Goal: Check status: Check status

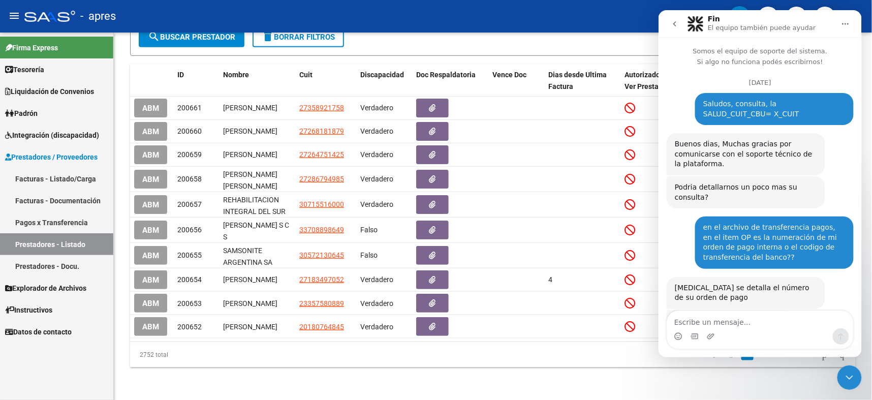
scroll to position [3760, 0]
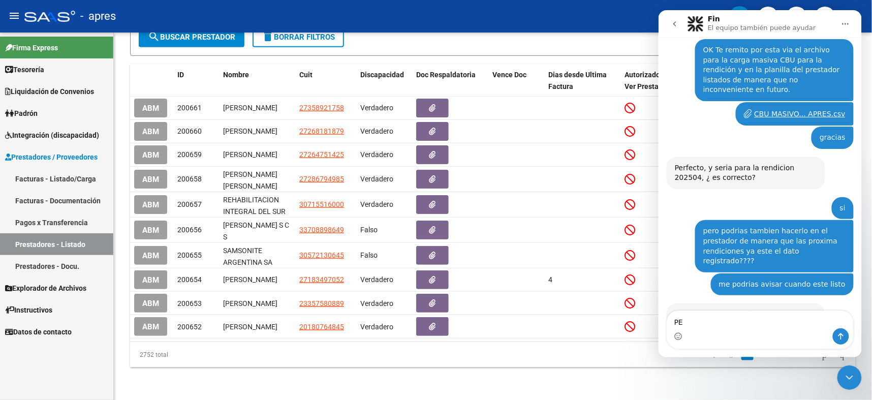
type textarea "P"
click at [37, 261] on link "Prestadores - Docu." at bounding box center [56, 266] width 113 height 22
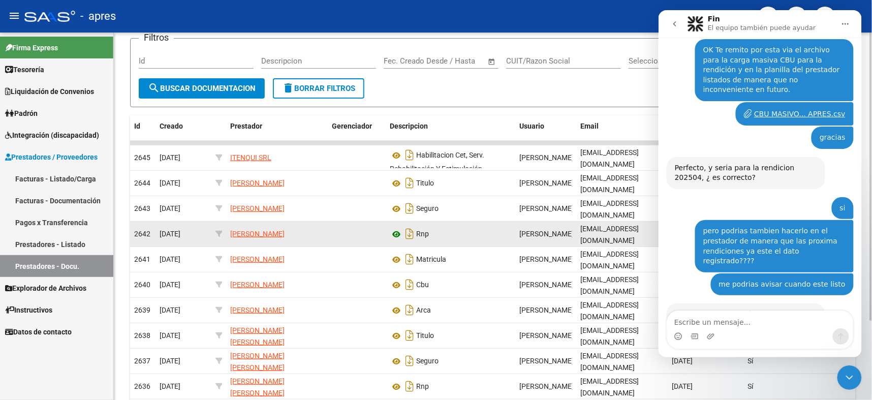
scroll to position [102, 0]
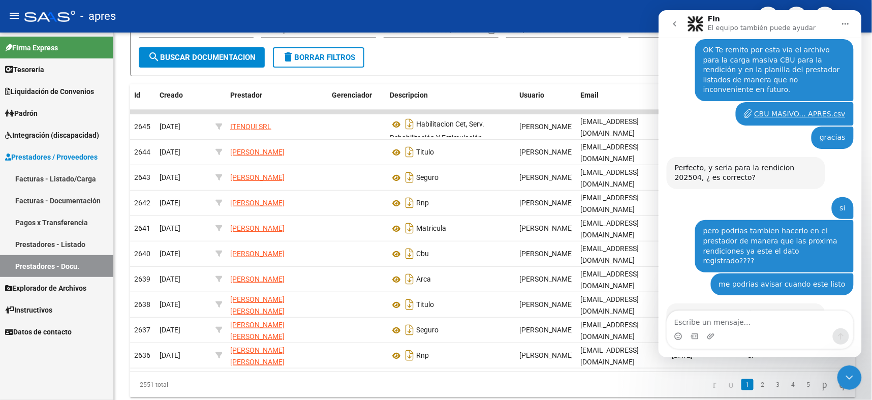
click at [57, 241] on link "Prestadores - Listado" at bounding box center [56, 244] width 113 height 22
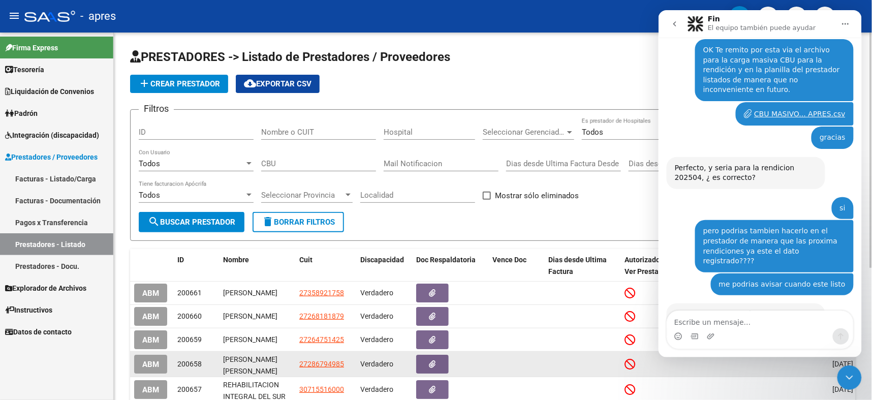
scroll to position [1, 0]
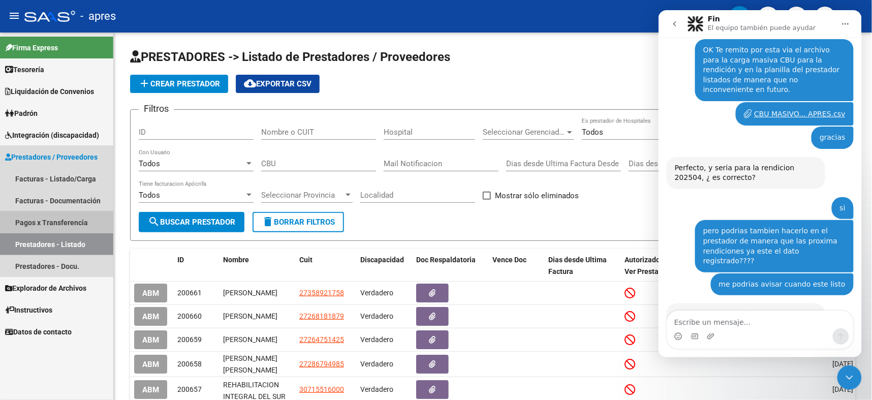
click at [47, 220] on link "Pagos x Transferencia" at bounding box center [56, 222] width 113 height 22
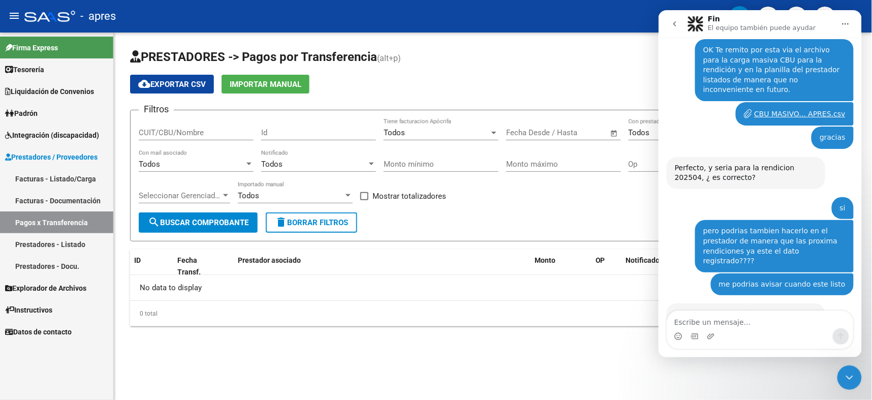
click at [43, 196] on link "Facturas - Documentación" at bounding box center [56, 200] width 113 height 22
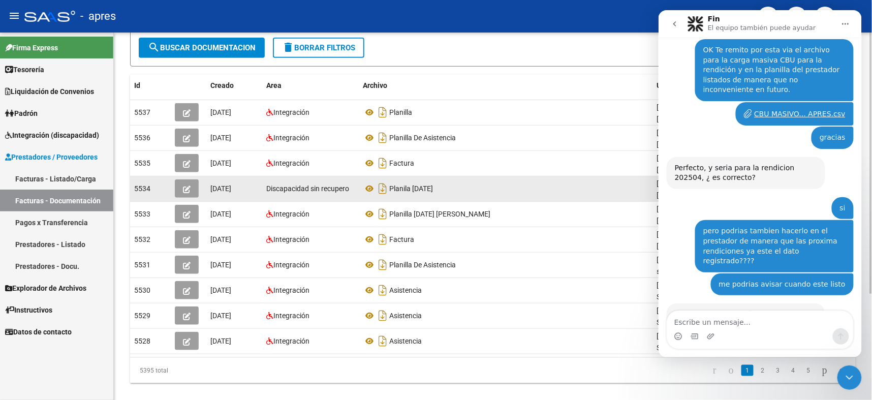
scroll to position [150, 0]
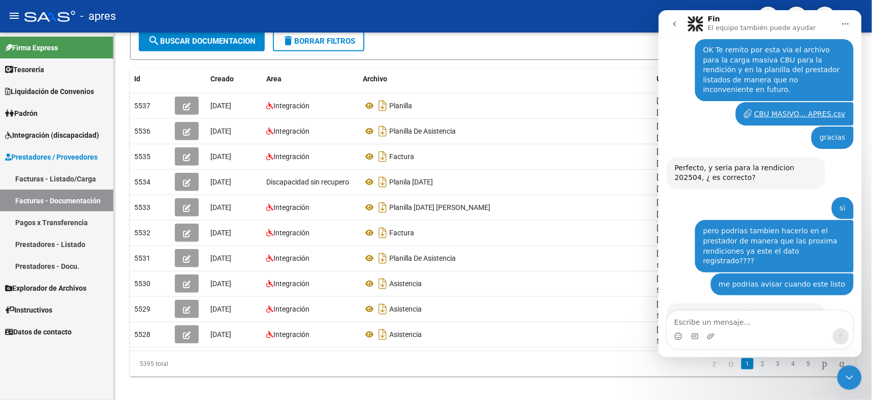
click at [57, 157] on span "Prestadores / Proveedores" at bounding box center [51, 156] width 92 height 11
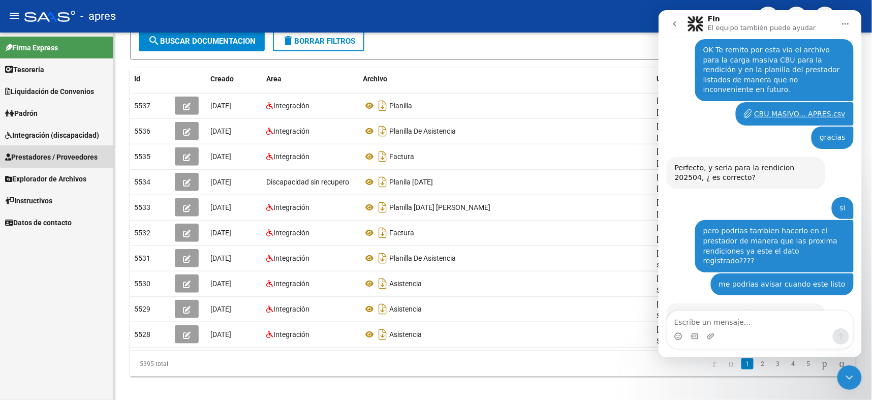
click at [58, 154] on span "Prestadores / Proveedores" at bounding box center [51, 156] width 92 height 11
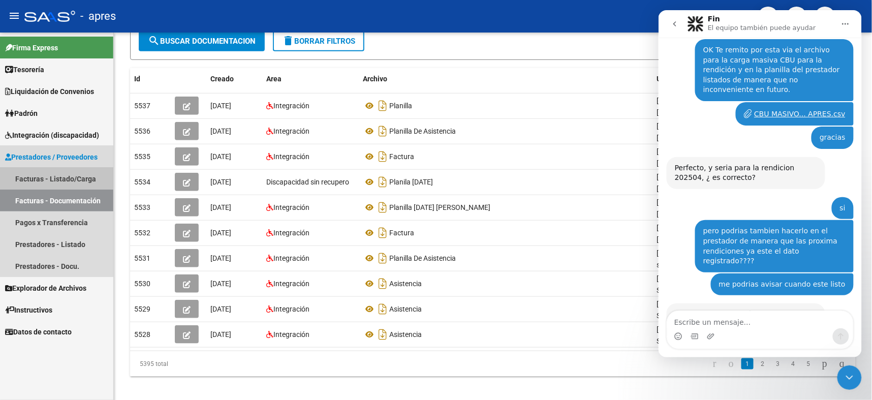
click at [52, 174] on link "Facturas - Listado/Carga" at bounding box center [56, 179] width 113 height 22
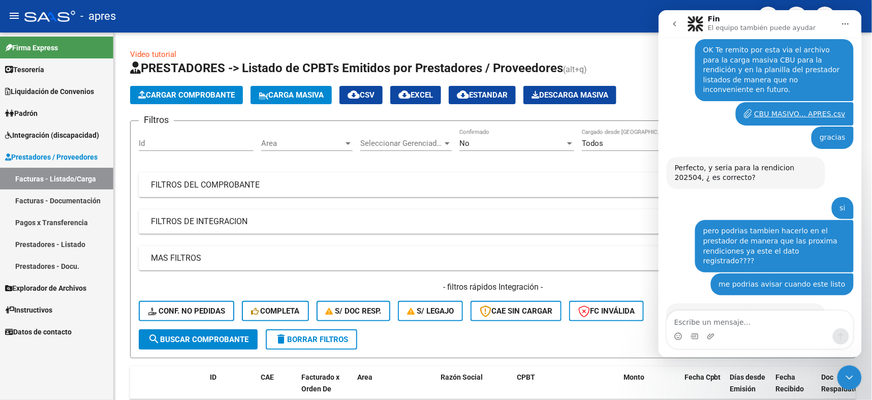
click at [50, 153] on span "Prestadores / Proveedores" at bounding box center [51, 156] width 92 height 11
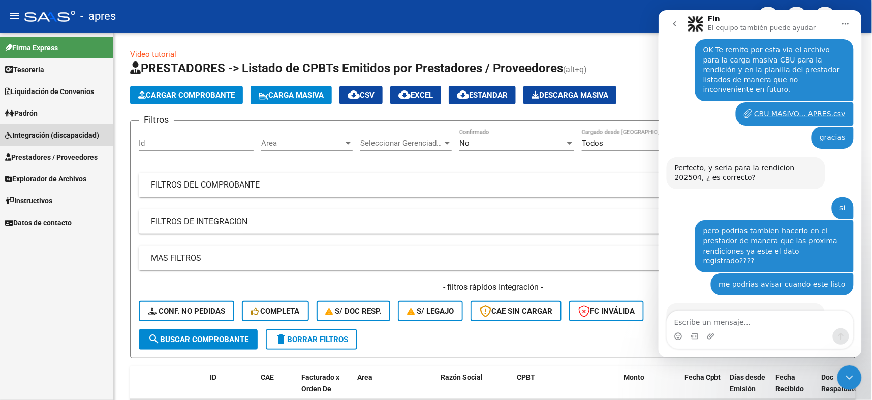
click at [53, 133] on span "Integración (discapacidad)" at bounding box center [52, 135] width 94 height 11
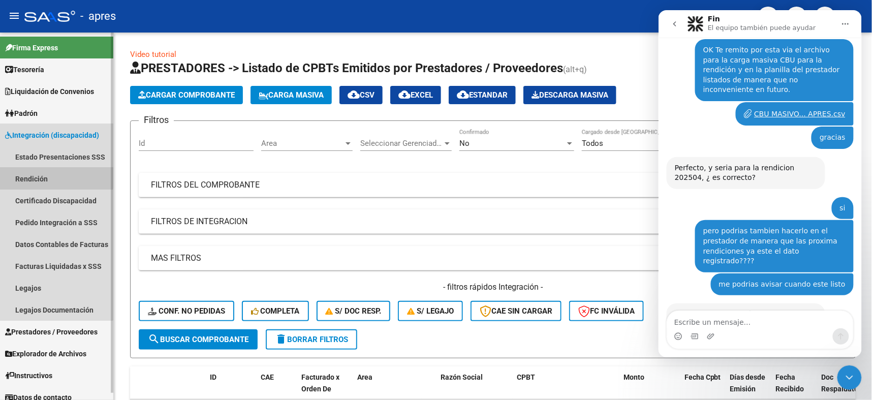
click at [41, 171] on link "Rendición" at bounding box center [56, 179] width 113 height 22
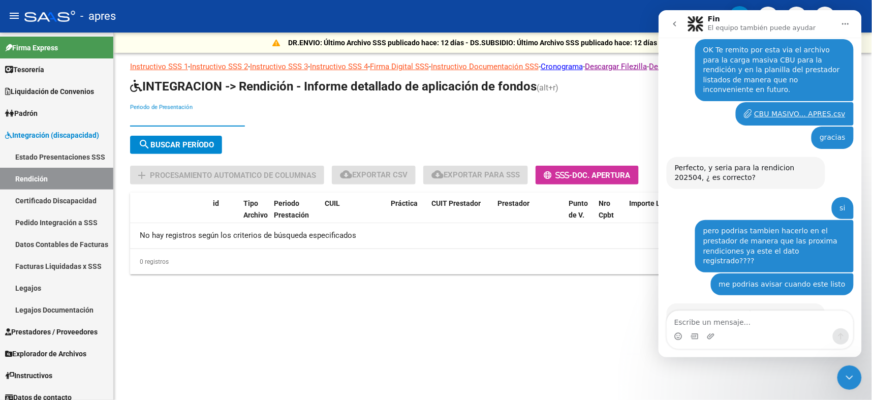
click at [183, 114] on input "Periodo de Presentación" at bounding box center [187, 118] width 115 height 9
type input "202504"
click at [173, 142] on span "search Buscar Período" at bounding box center [176, 144] width 76 height 9
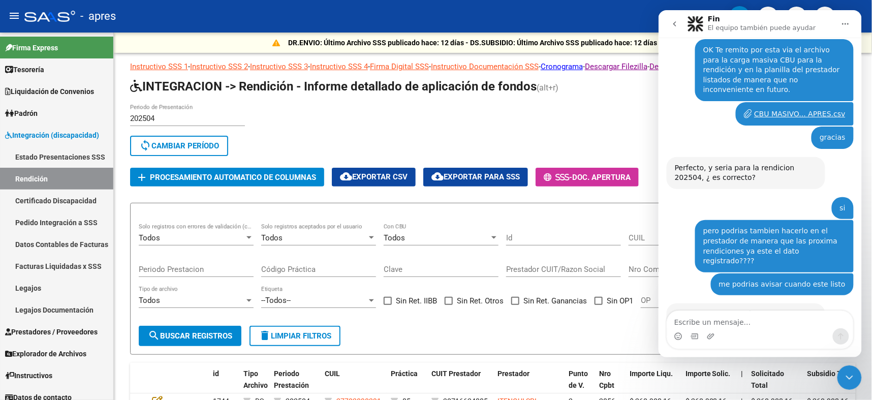
click at [847, 379] on icon "Cerrar Intercom Messenger" at bounding box center [849, 377] width 12 height 12
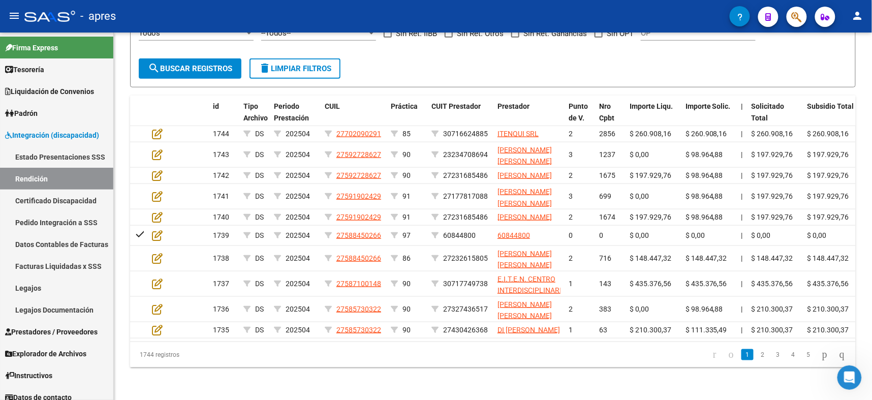
click at [851, 371] on icon "Abrir Intercom Messenger" at bounding box center [849, 377] width 17 height 17
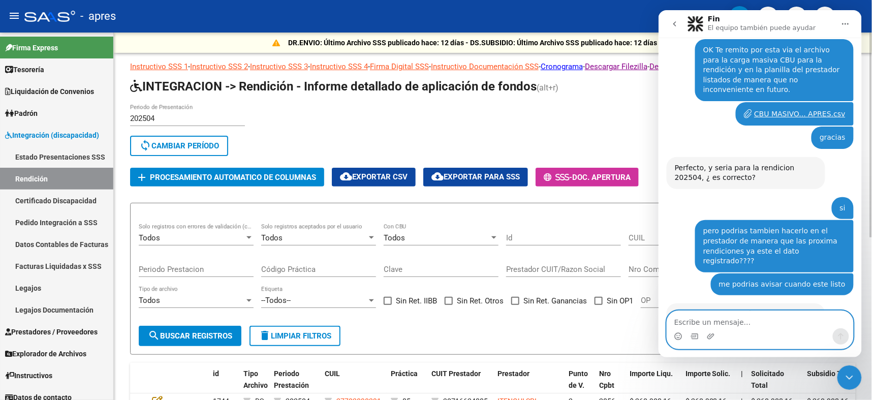
scroll to position [152, 0]
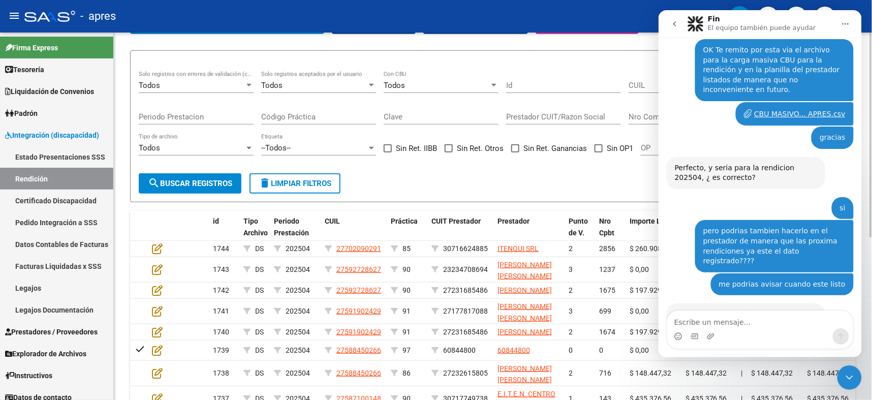
click at [204, 181] on span "search Buscar registros" at bounding box center [190, 183] width 84 height 9
click at [847, 382] on icon "Cerrar Intercom Messenger" at bounding box center [849, 377] width 12 height 12
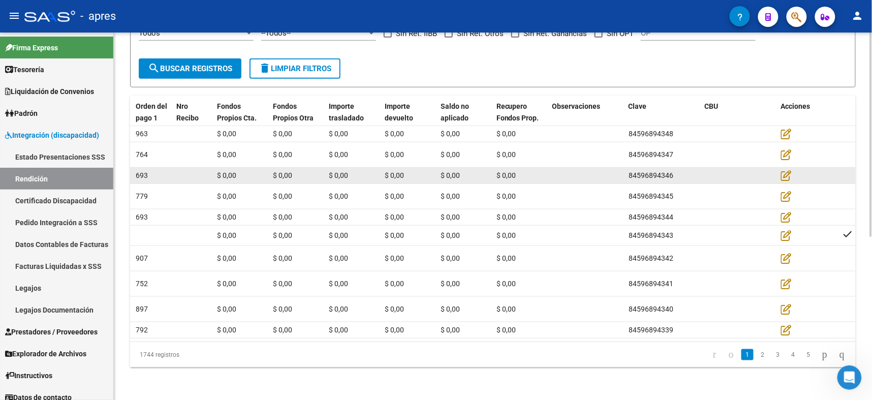
scroll to position [294, 0]
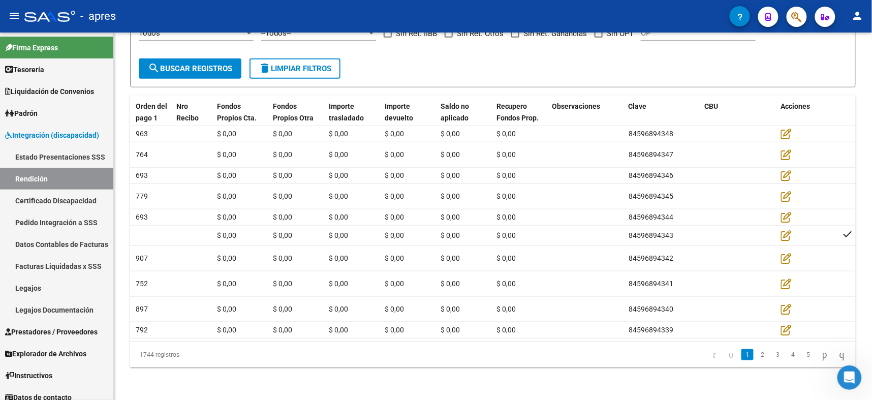
click at [842, 376] on icon "Abrir Intercom Messenger" at bounding box center [849, 377] width 17 height 17
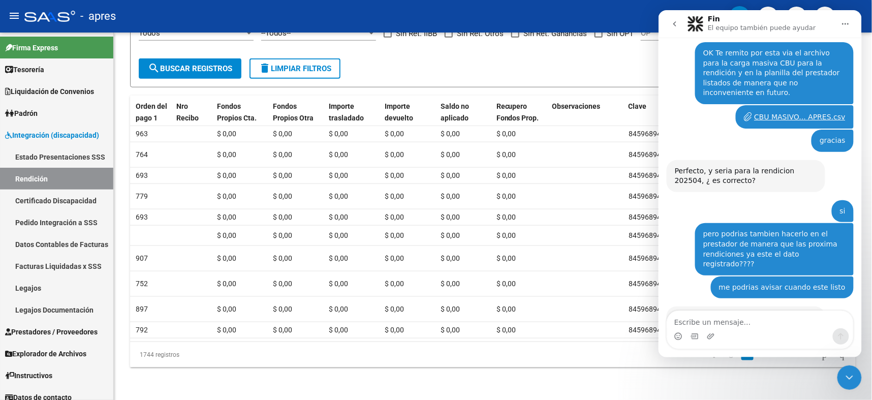
scroll to position [3760, 0]
